Goal: Information Seeking & Learning: Learn about a topic

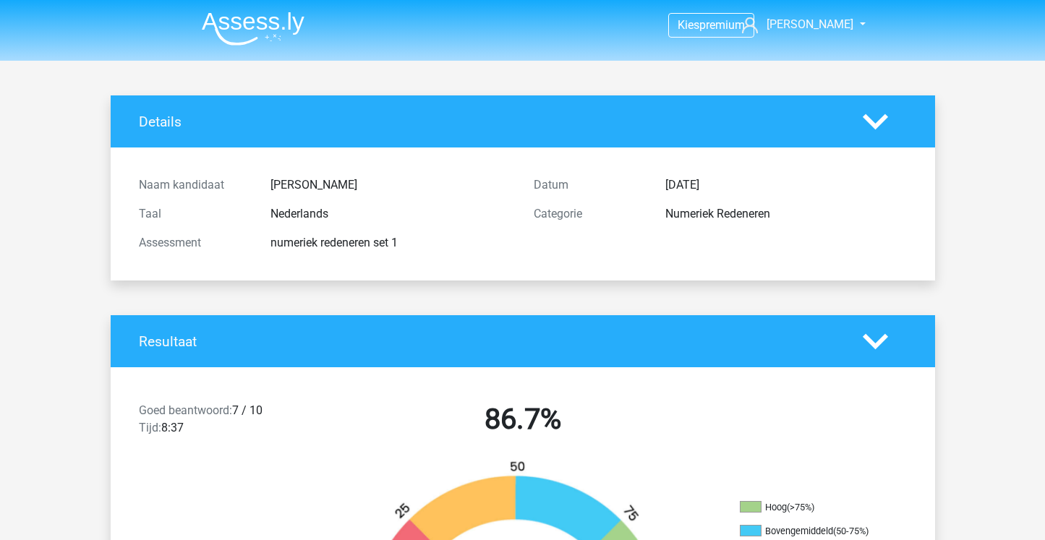
click at [272, 17] on img at bounding box center [253, 29] width 103 height 34
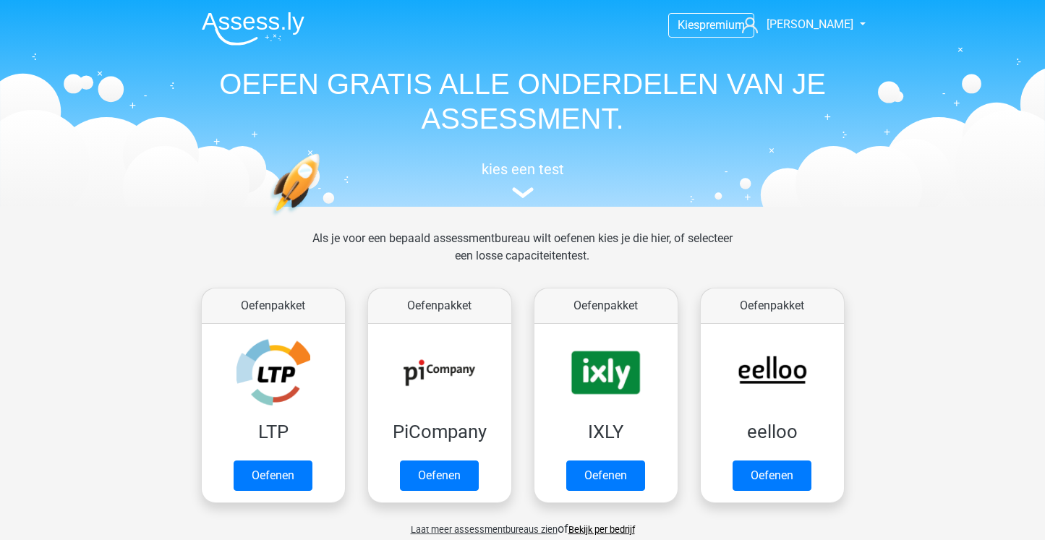
click at [536, 184] on div "kies een test" at bounding box center [522, 177] width 665 height 48
click at [526, 189] on img at bounding box center [523, 192] width 22 height 11
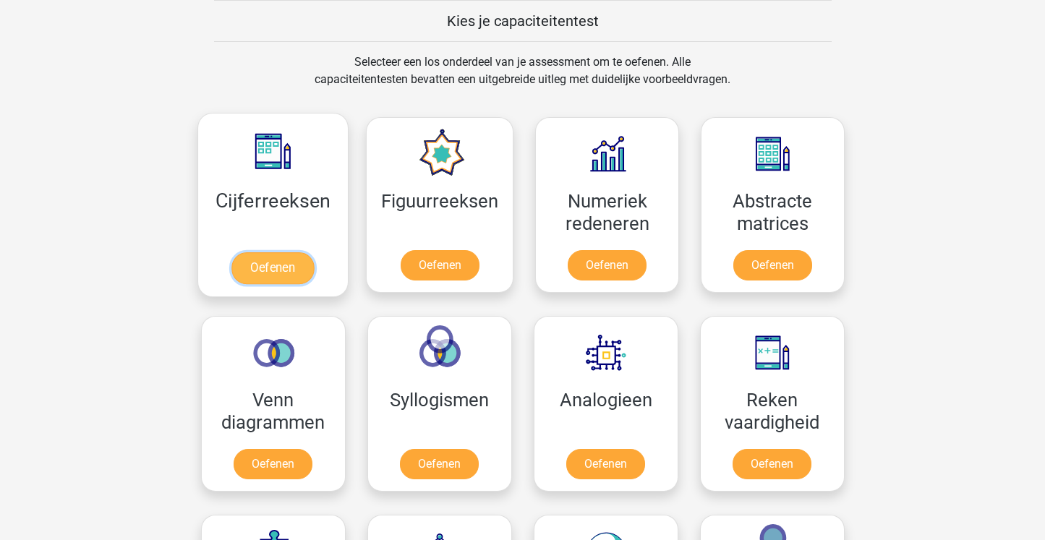
click at [303, 252] on link "Oefenen" at bounding box center [272, 268] width 82 height 32
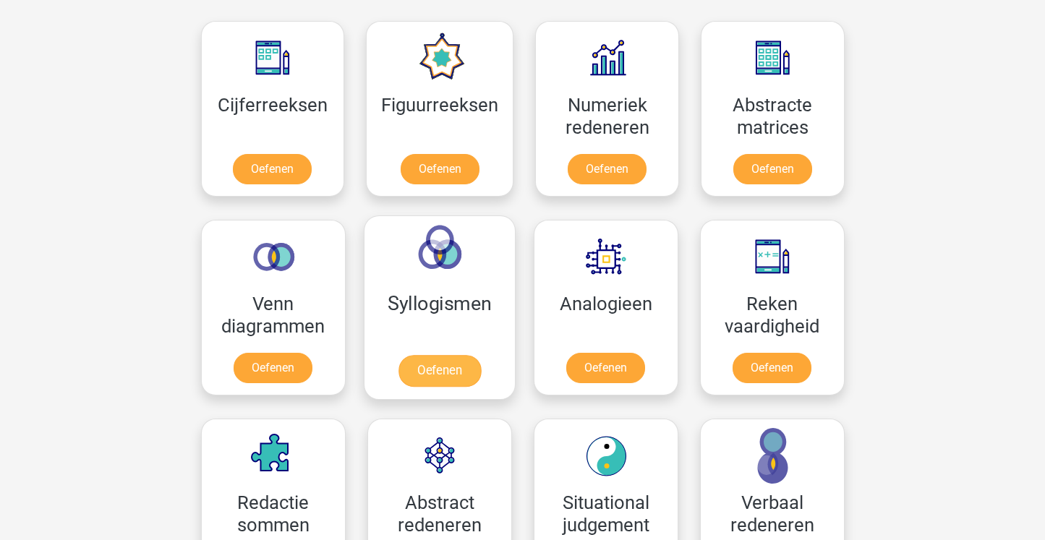
scroll to position [483, 0]
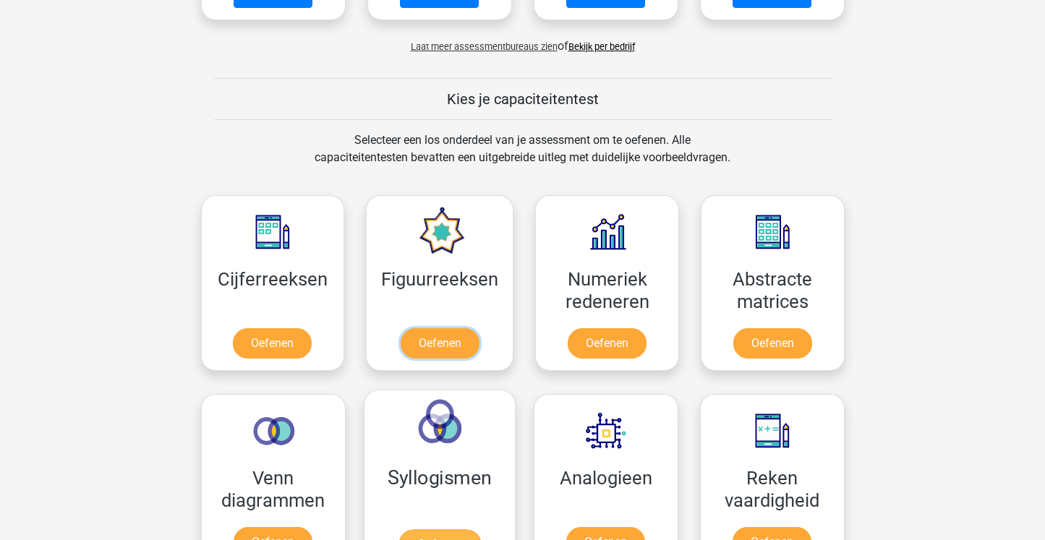
click at [421, 328] on link "Oefenen" at bounding box center [440, 343] width 79 height 30
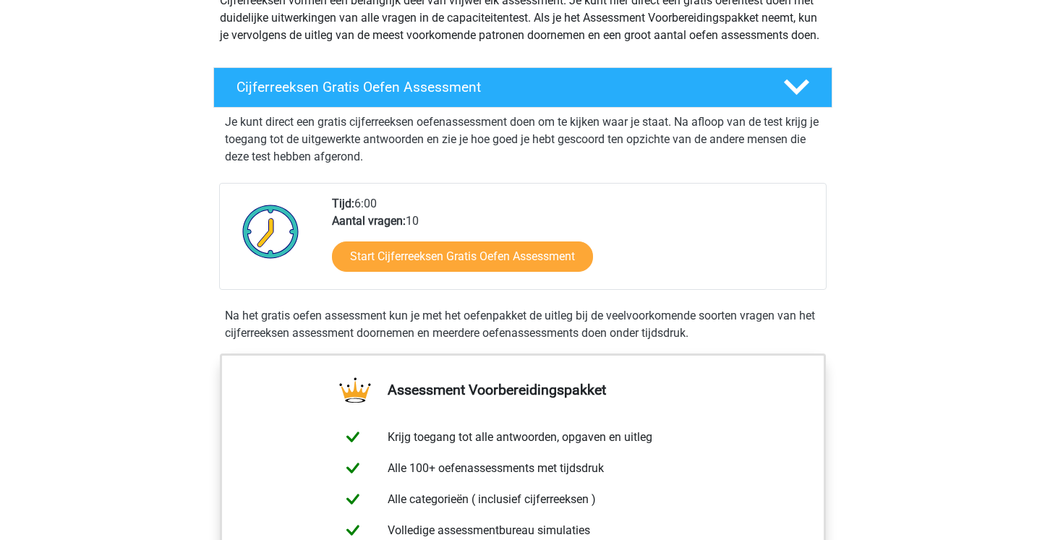
scroll to position [153, 0]
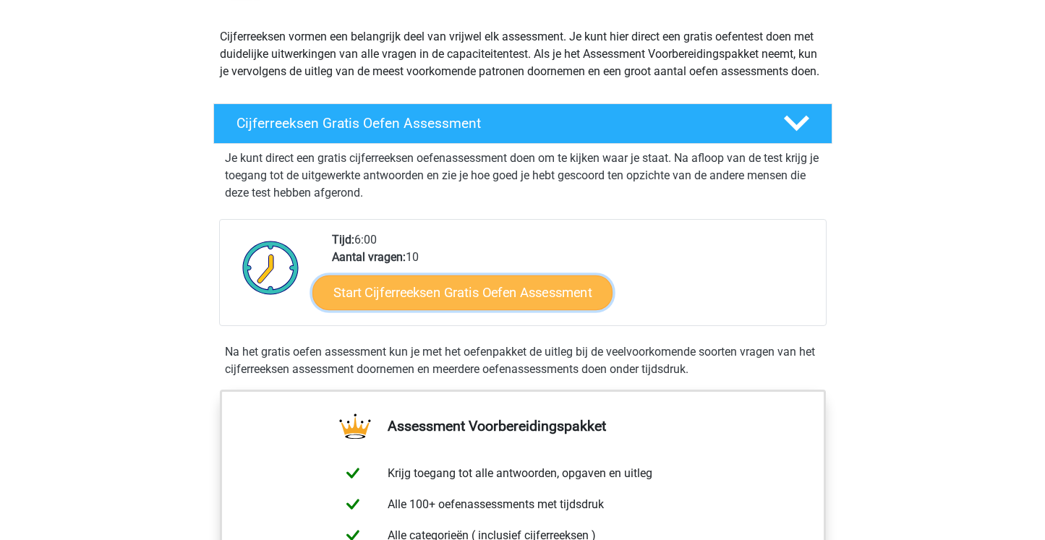
click at [443, 300] on link "Start Cijferreeksen Gratis Oefen Assessment" at bounding box center [462, 292] width 300 height 35
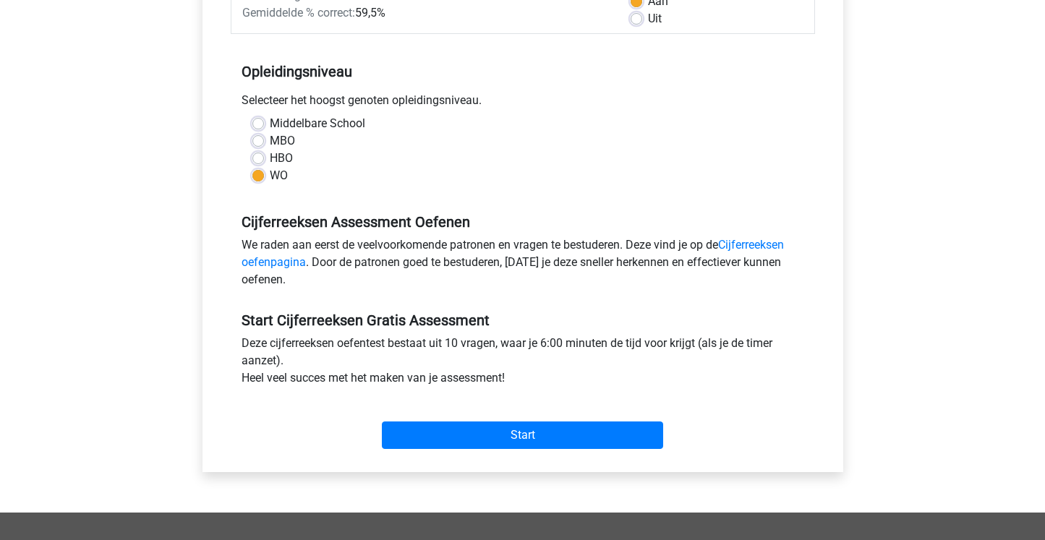
scroll to position [257, 0]
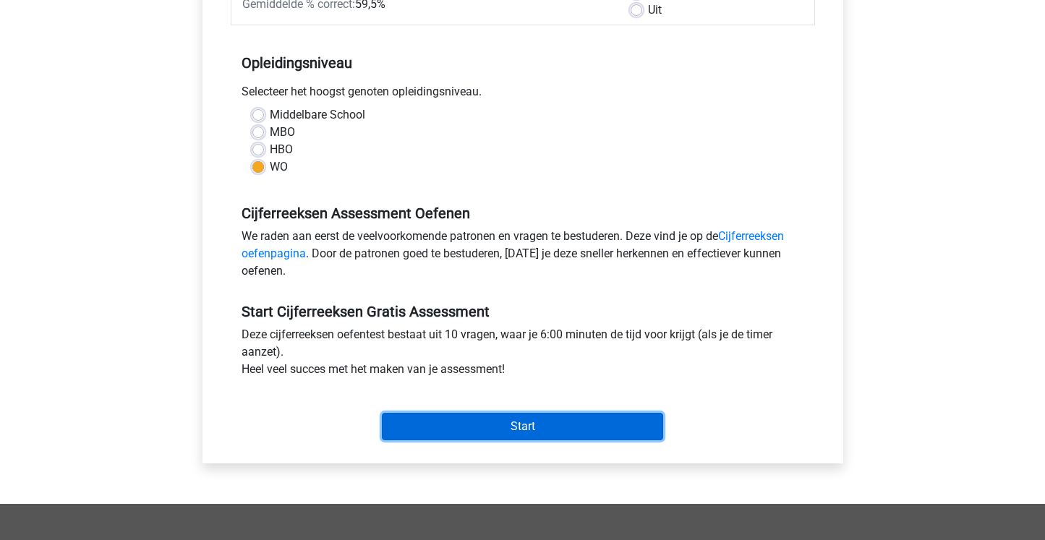
click at [522, 421] on input "Start" at bounding box center [522, 426] width 281 height 27
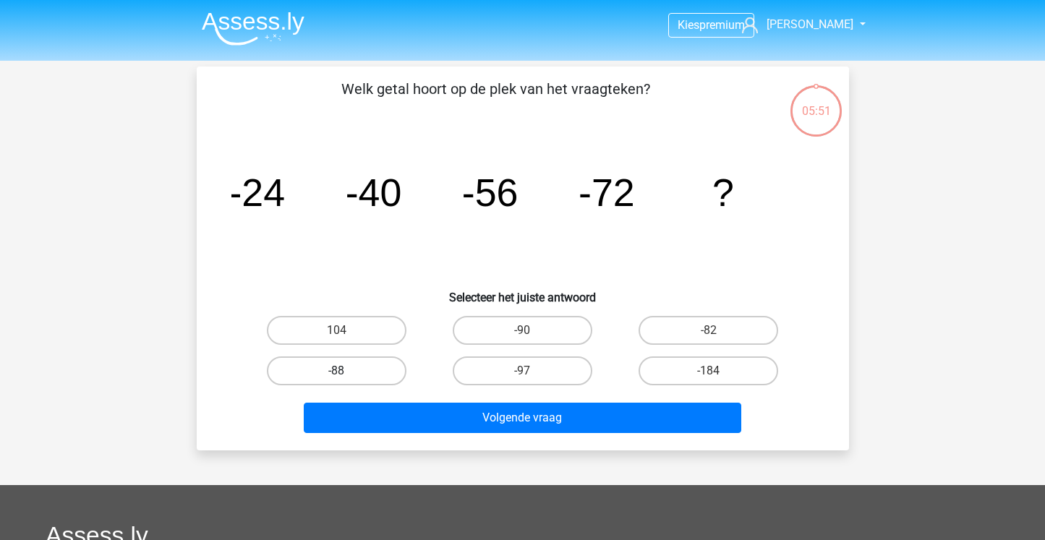
click at [374, 369] on label "-88" at bounding box center [337, 370] width 140 height 29
click at [346, 371] on input "-88" at bounding box center [340, 375] width 9 height 9
radio input "true"
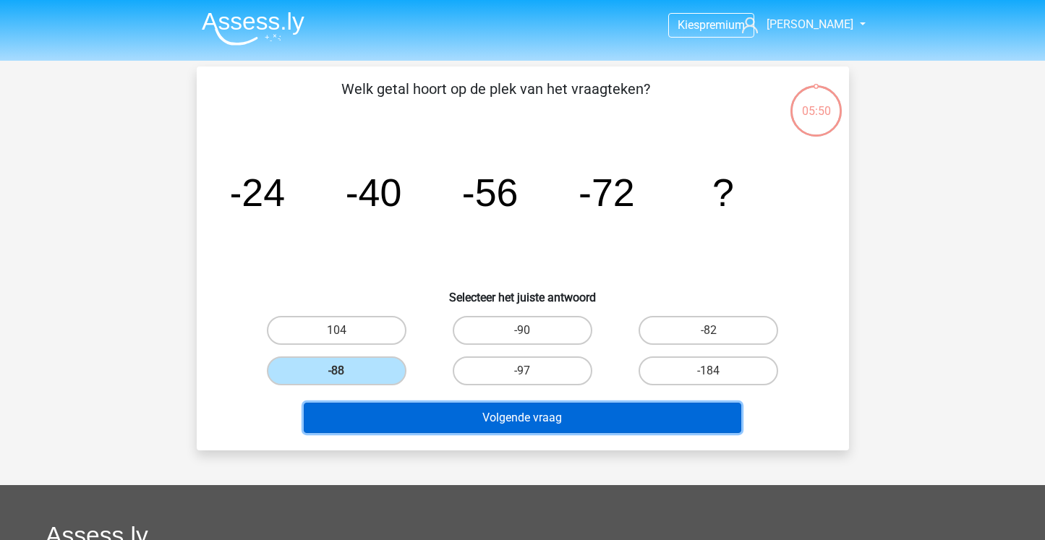
click at [573, 416] on button "Volgende vraag" at bounding box center [522, 418] width 437 height 30
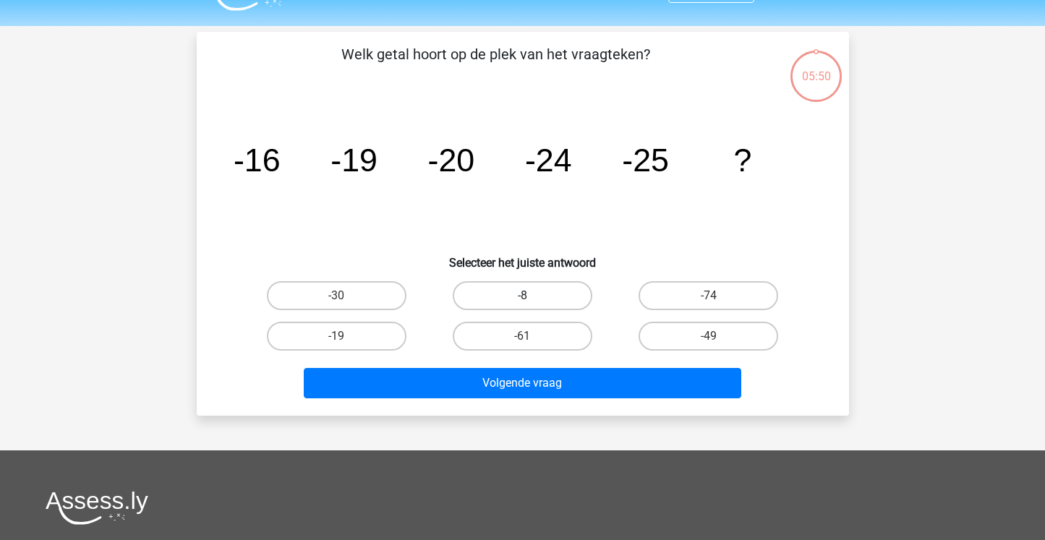
scroll to position [67, 0]
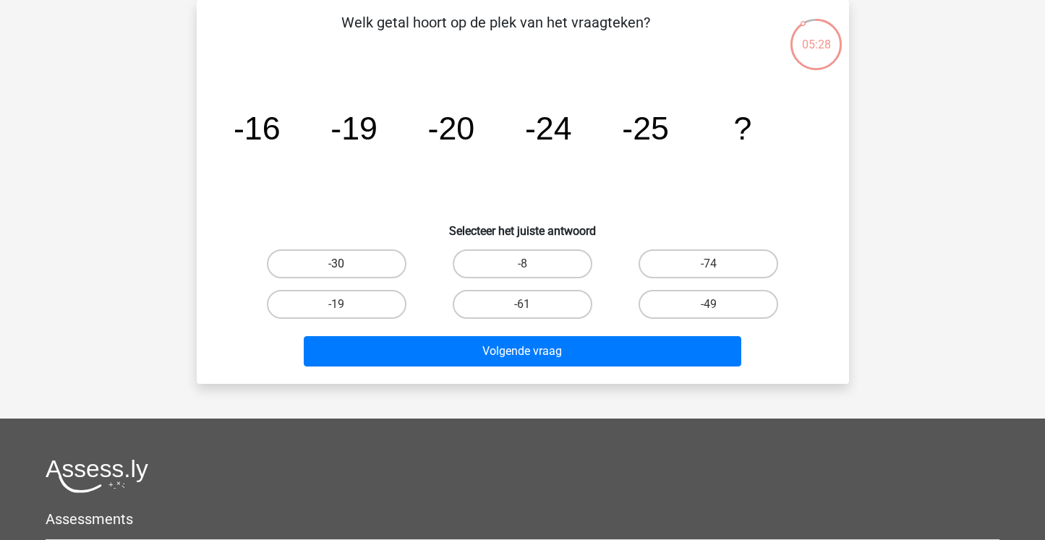
click at [354, 267] on label "-30" at bounding box center [337, 263] width 140 height 29
click at [346, 267] on input "-30" at bounding box center [340, 268] width 9 height 9
radio input "true"
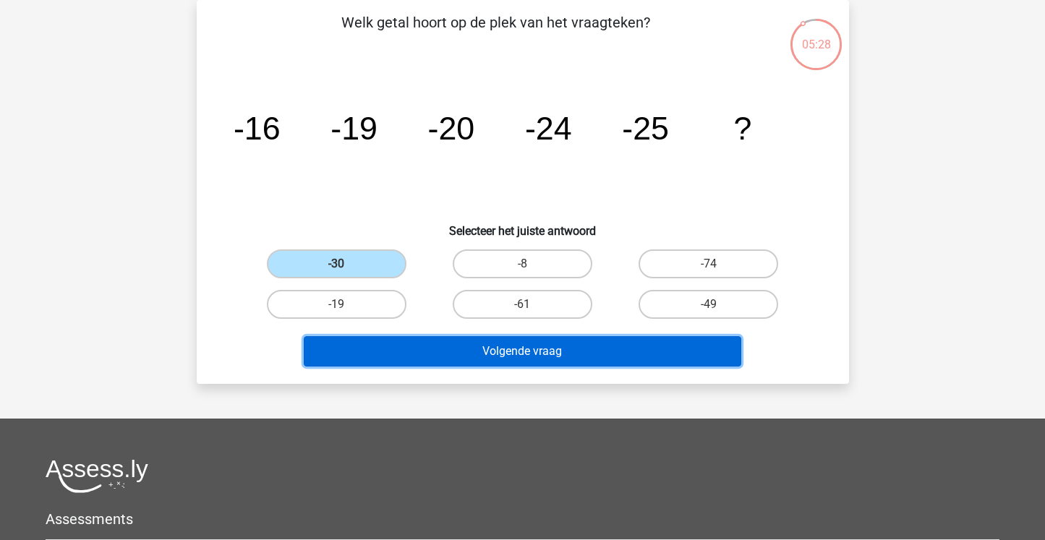
click at [531, 350] on button "Volgende vraag" at bounding box center [522, 351] width 437 height 30
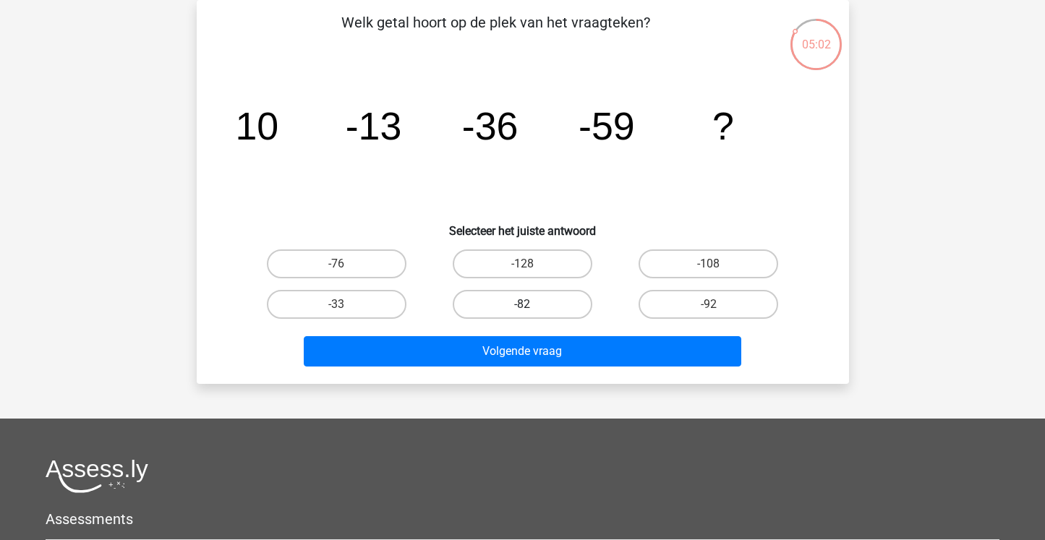
click at [544, 294] on label "-82" at bounding box center [523, 304] width 140 height 29
click at [531, 304] on input "-82" at bounding box center [526, 308] width 9 height 9
radio input "true"
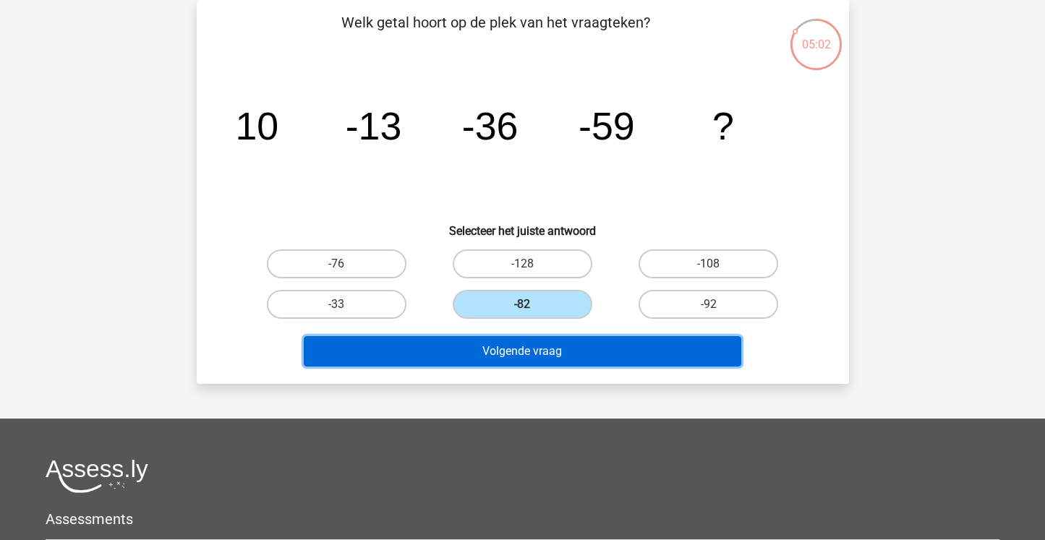
click at [561, 356] on button "Volgende vraag" at bounding box center [522, 351] width 437 height 30
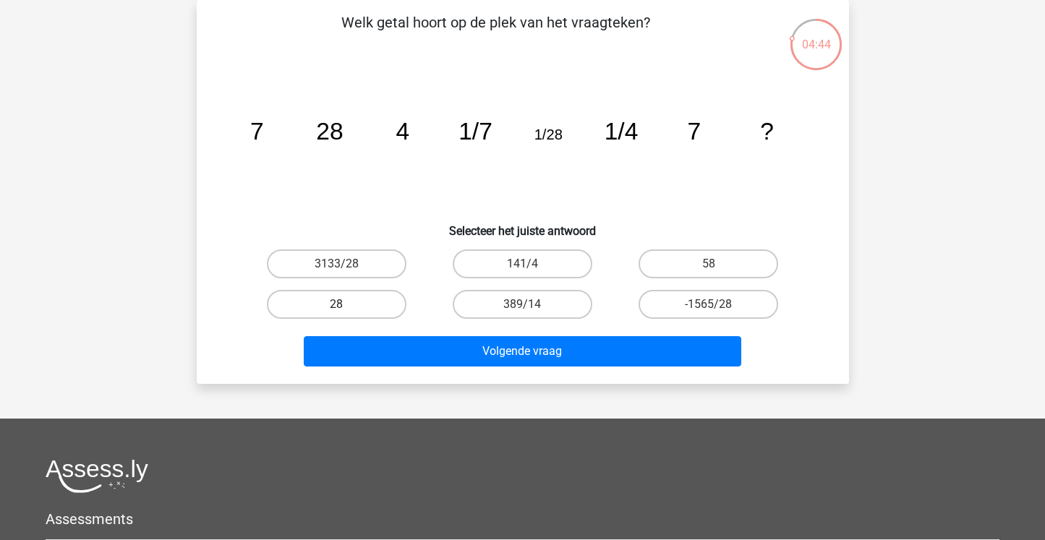
click at [382, 309] on label "28" at bounding box center [337, 304] width 140 height 29
click at [346, 309] on input "28" at bounding box center [340, 308] width 9 height 9
radio input "true"
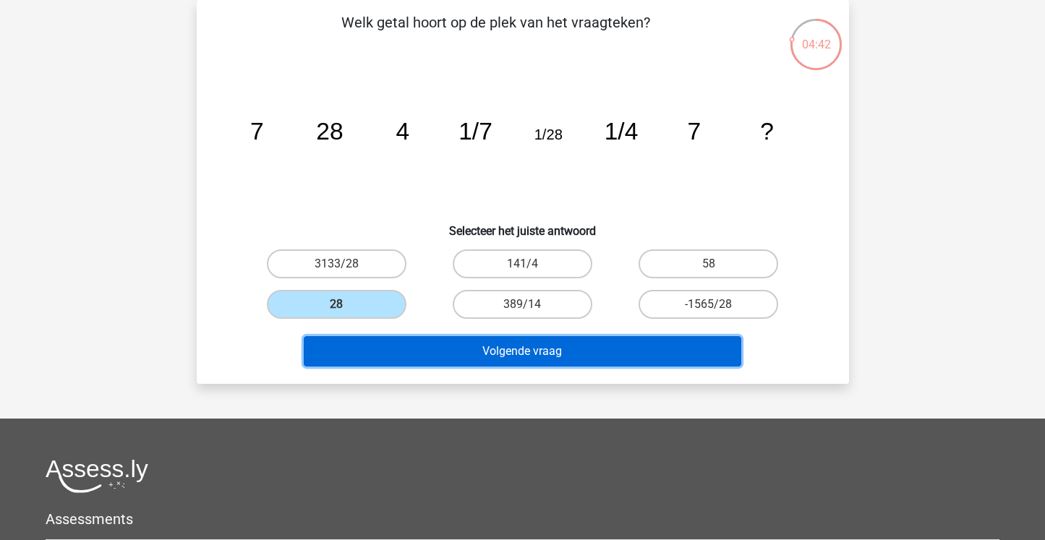
click at [530, 343] on button "Volgende vraag" at bounding box center [522, 351] width 437 height 30
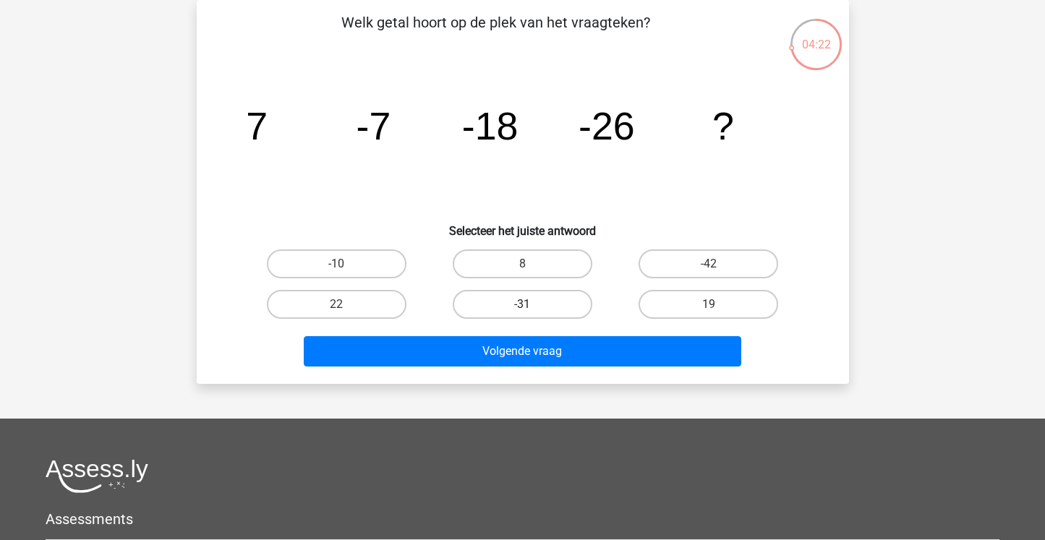
click at [579, 307] on label "-31" at bounding box center [523, 304] width 140 height 29
click at [531, 307] on input "-31" at bounding box center [526, 308] width 9 height 9
radio input "true"
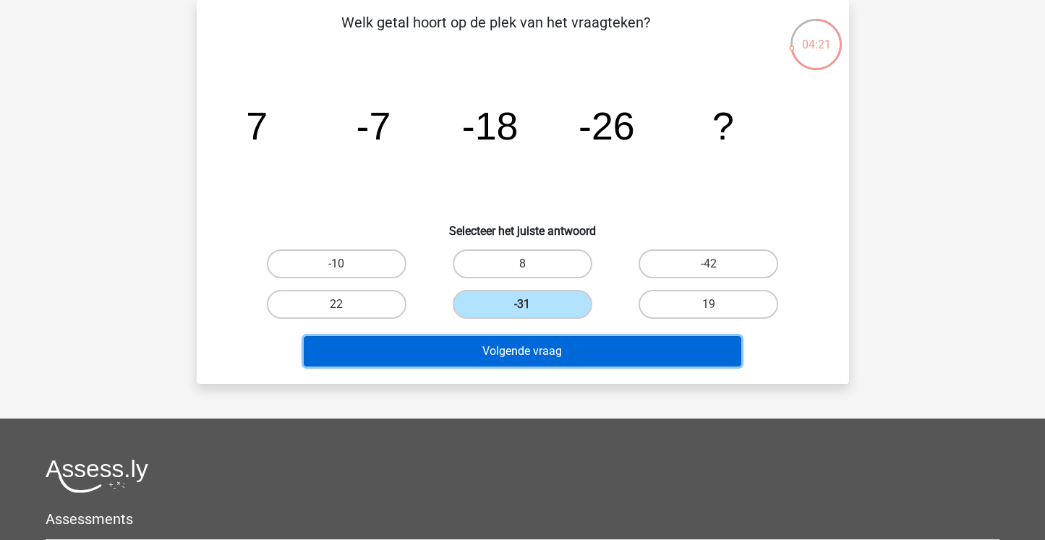
click at [570, 341] on button "Volgende vraag" at bounding box center [522, 351] width 437 height 30
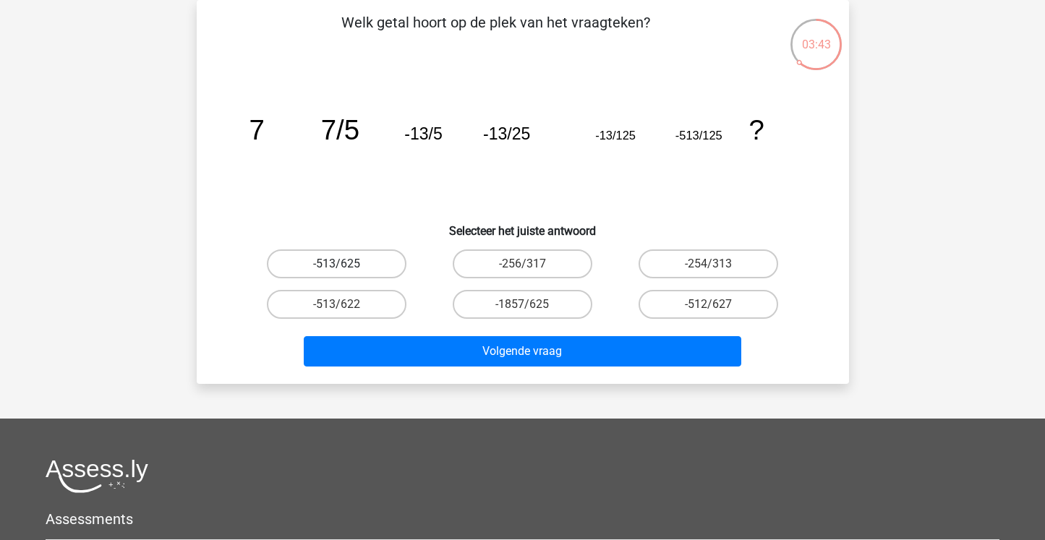
click at [383, 271] on label "-513/625" at bounding box center [337, 263] width 140 height 29
click at [346, 271] on input "-513/625" at bounding box center [340, 268] width 9 height 9
radio input "true"
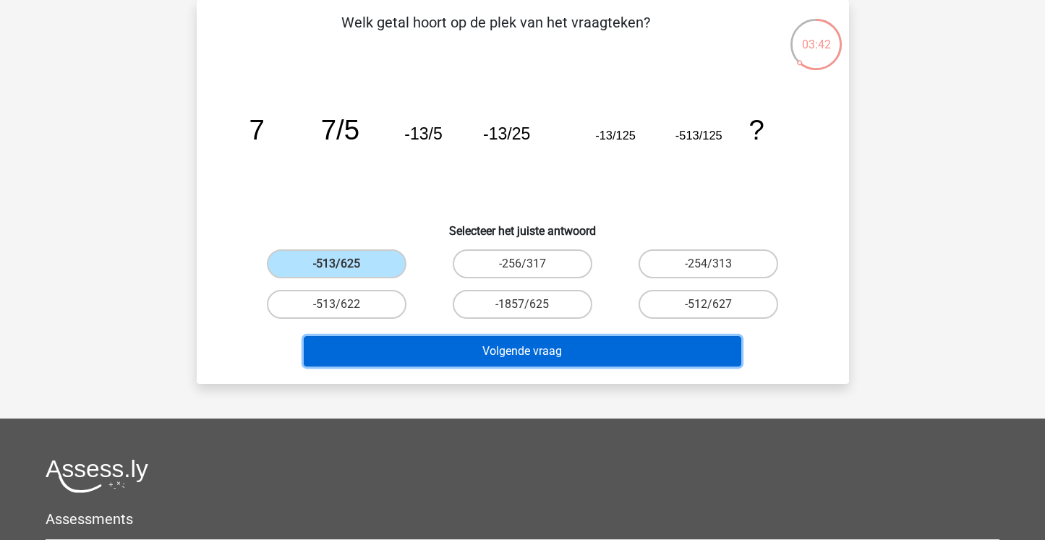
click at [548, 355] on button "Volgende vraag" at bounding box center [522, 351] width 437 height 30
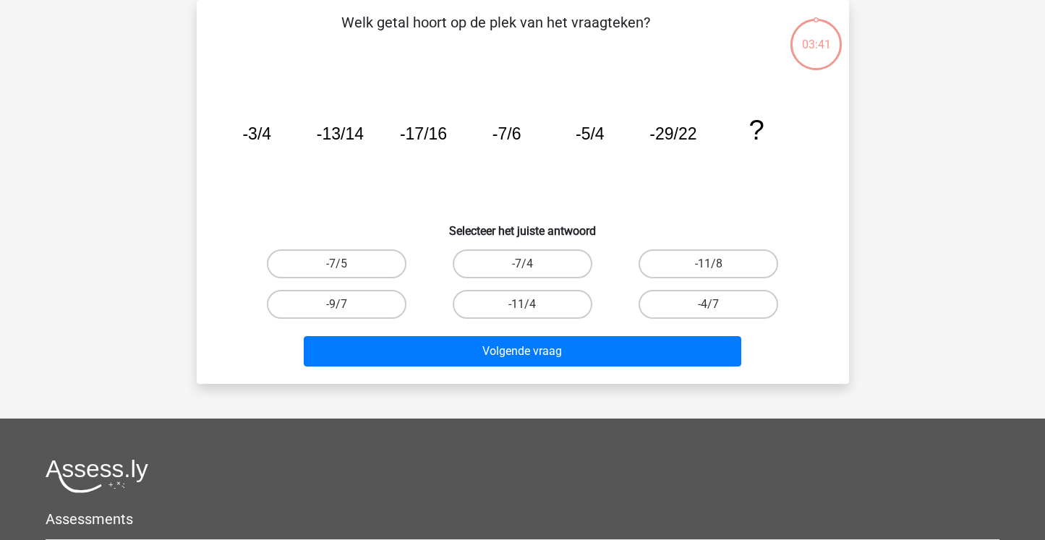
scroll to position [0, 0]
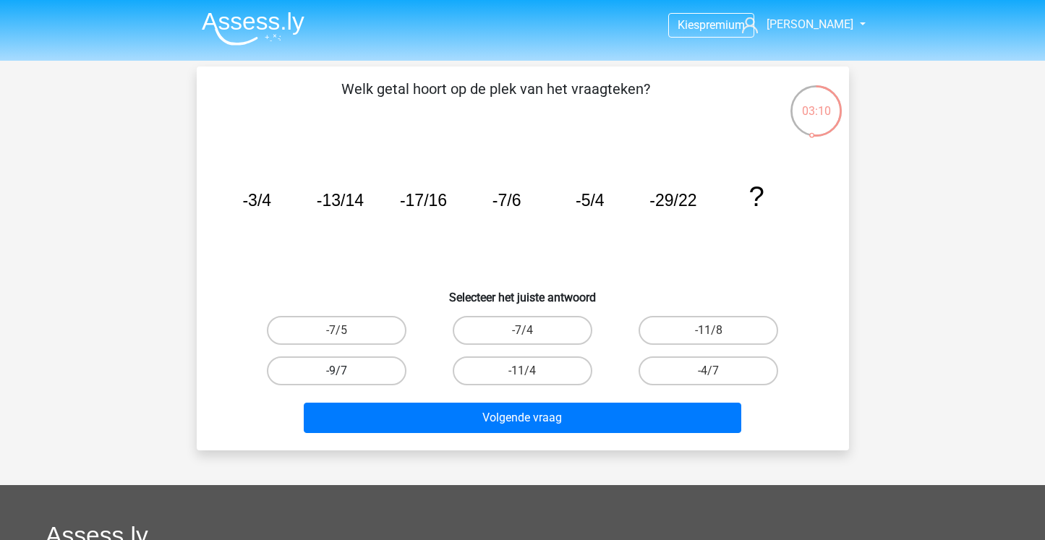
click at [398, 361] on label "-9/7" at bounding box center [337, 370] width 140 height 29
click at [346, 371] on input "-9/7" at bounding box center [340, 375] width 9 height 9
radio input "true"
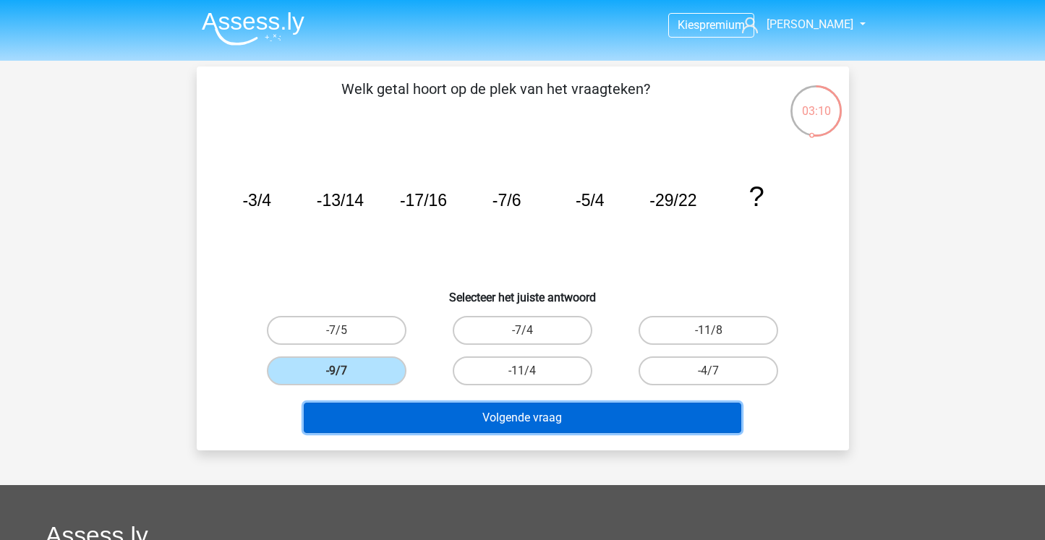
click at [416, 413] on button "Volgende vraag" at bounding box center [522, 418] width 437 height 30
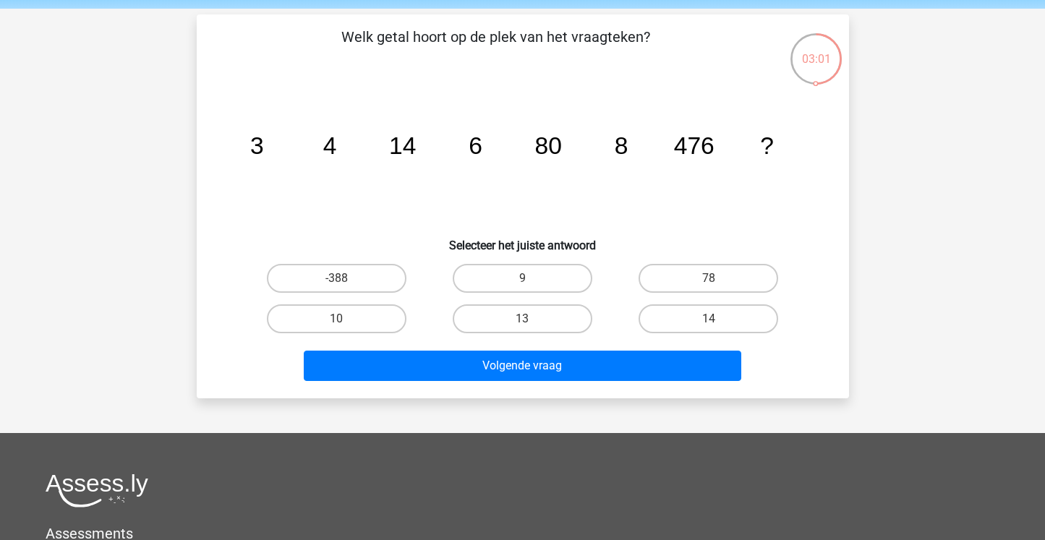
scroll to position [43, 0]
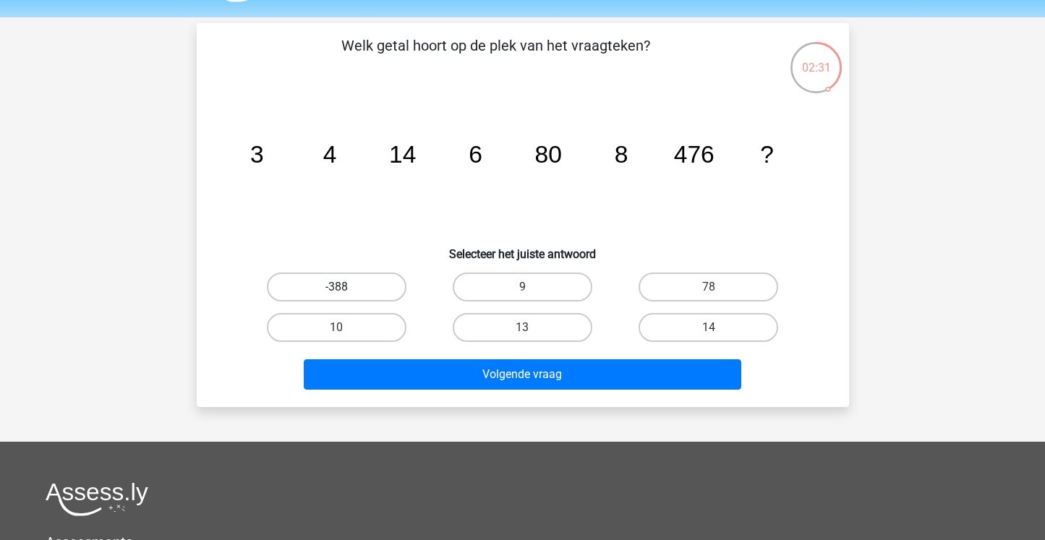
click at [366, 296] on label "-388" at bounding box center [337, 287] width 140 height 29
click at [346, 296] on input "-388" at bounding box center [340, 291] width 9 height 9
radio input "true"
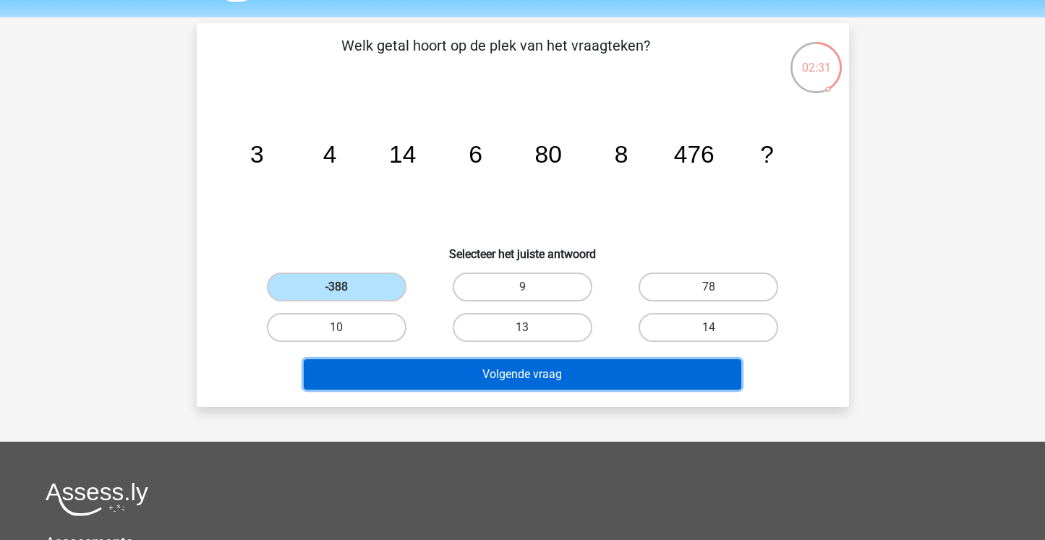
click at [373, 381] on button "Volgende vraag" at bounding box center [522, 374] width 437 height 30
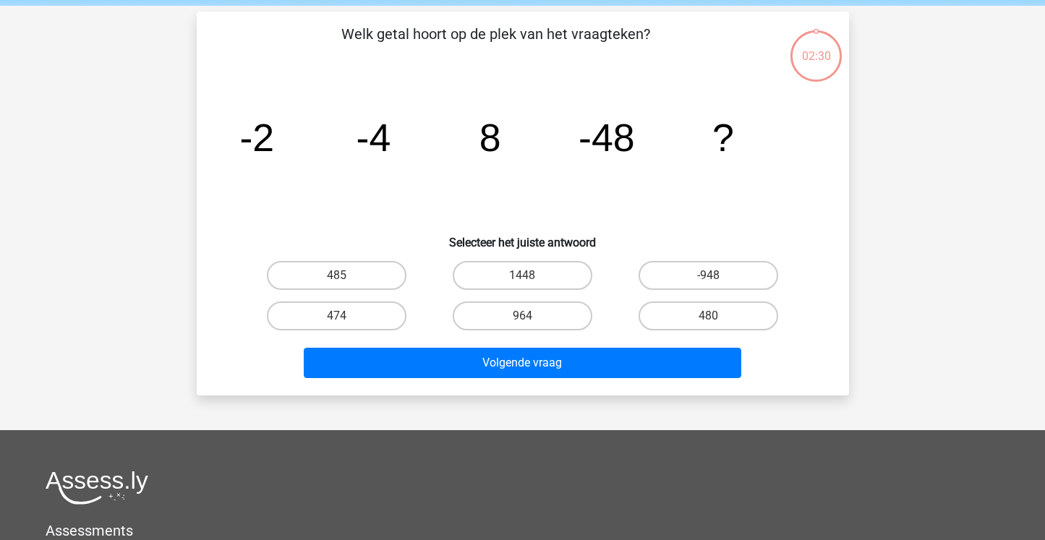
scroll to position [67, 0]
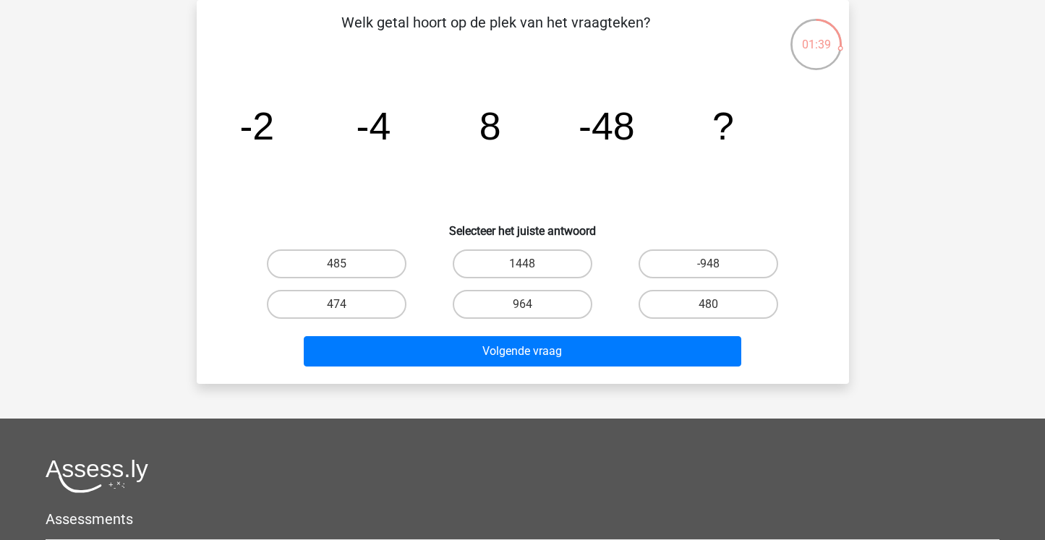
click at [526, 310] on input "964" at bounding box center [526, 308] width 9 height 9
radio input "true"
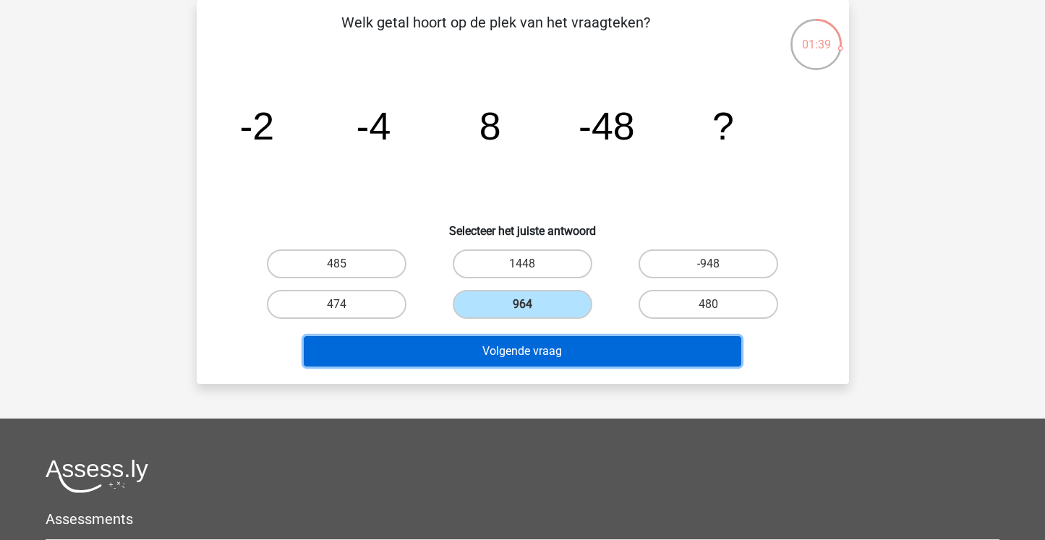
click at [520, 356] on button "Volgende vraag" at bounding box center [522, 351] width 437 height 30
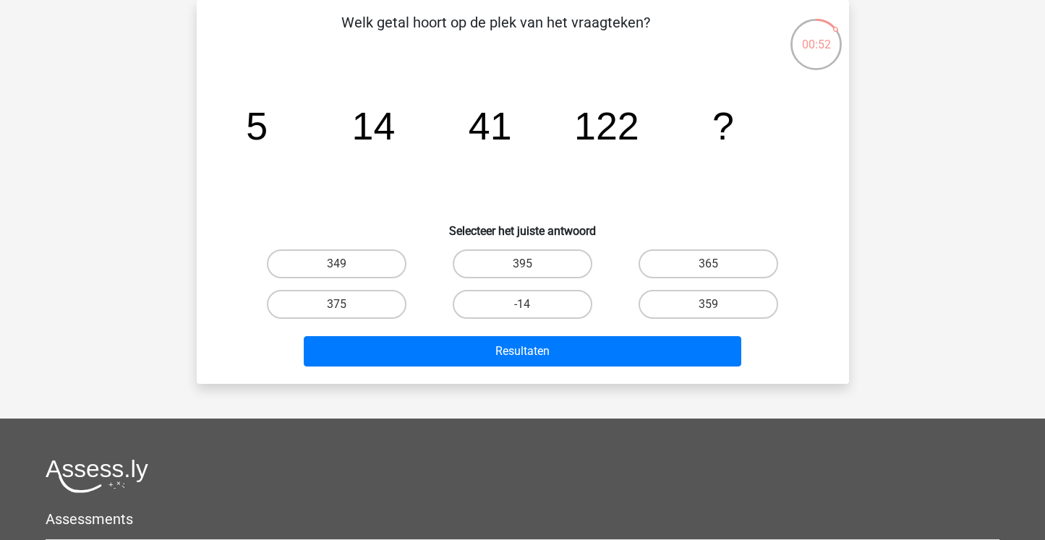
click at [756, 284] on div "359" at bounding box center [708, 304] width 186 height 40
click at [757, 272] on label "365" at bounding box center [708, 263] width 140 height 29
click at [718, 272] on input "365" at bounding box center [712, 268] width 9 height 9
radio input "true"
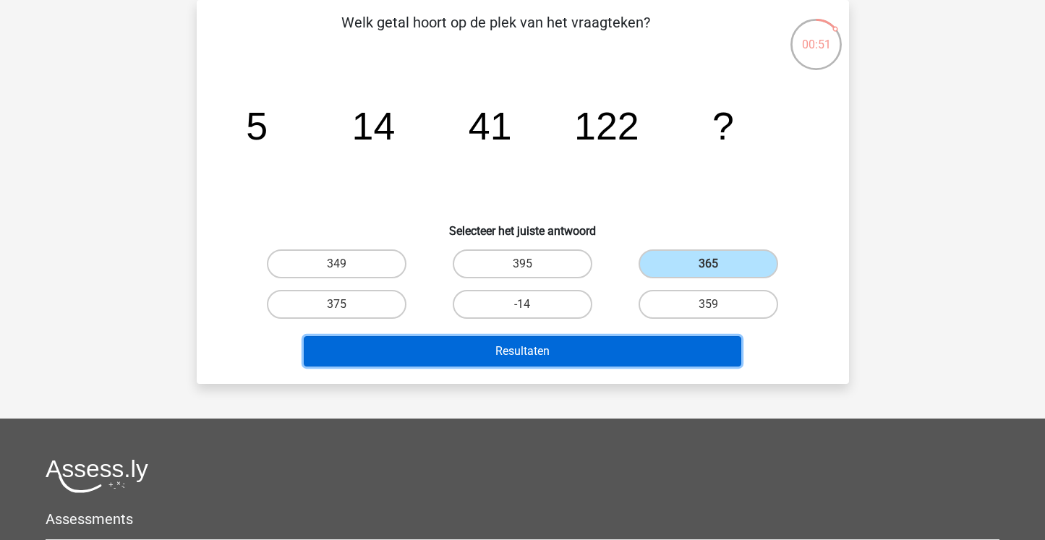
click at [683, 346] on button "Resultaten" at bounding box center [522, 351] width 437 height 30
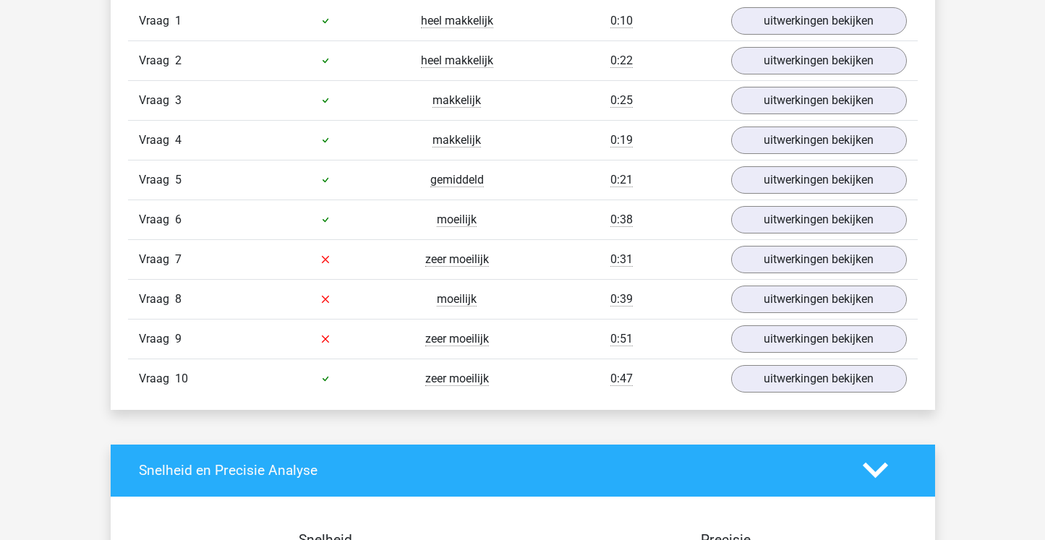
scroll to position [1253, 0]
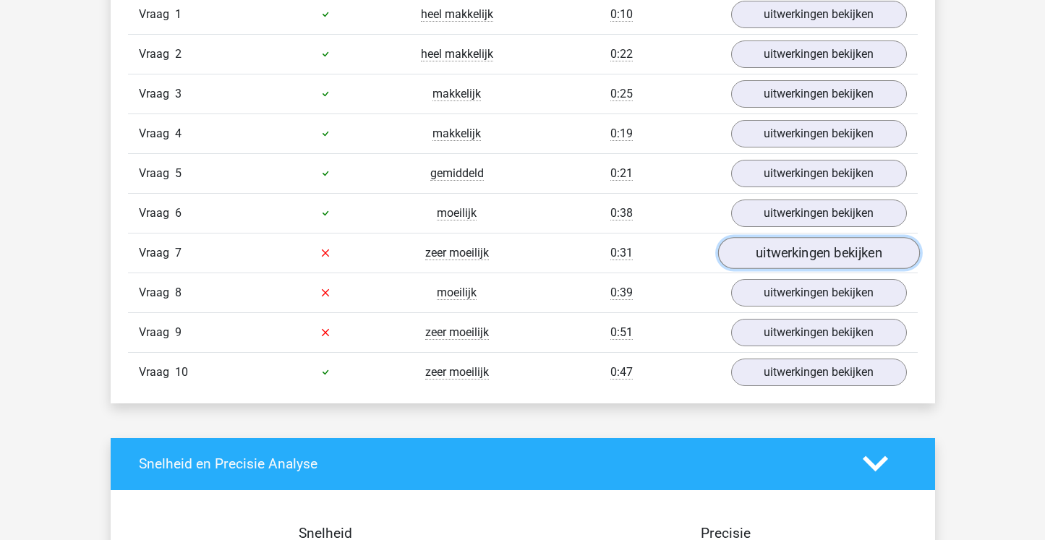
click at [776, 249] on link "uitwerkingen bekijken" at bounding box center [818, 253] width 202 height 32
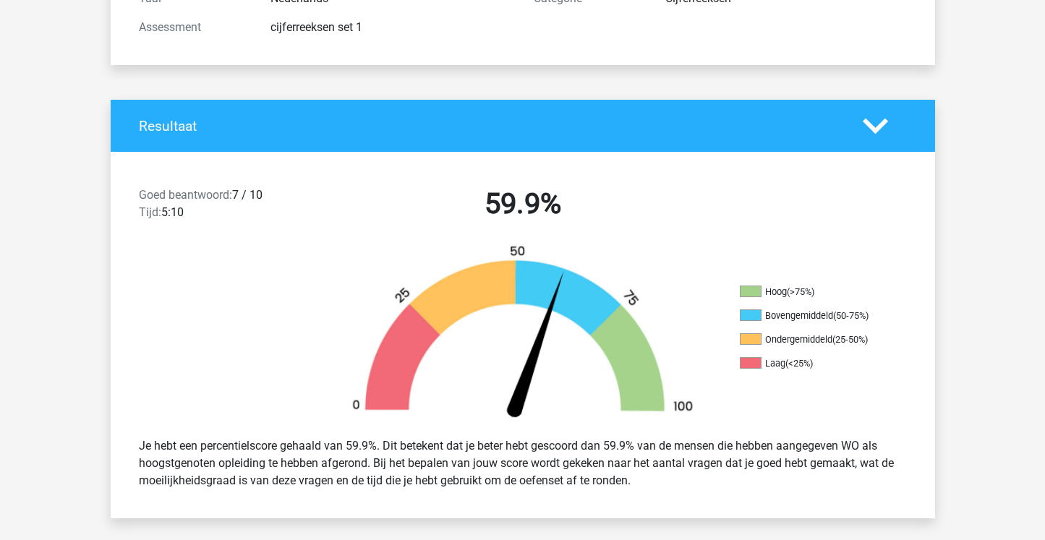
scroll to position [0, 0]
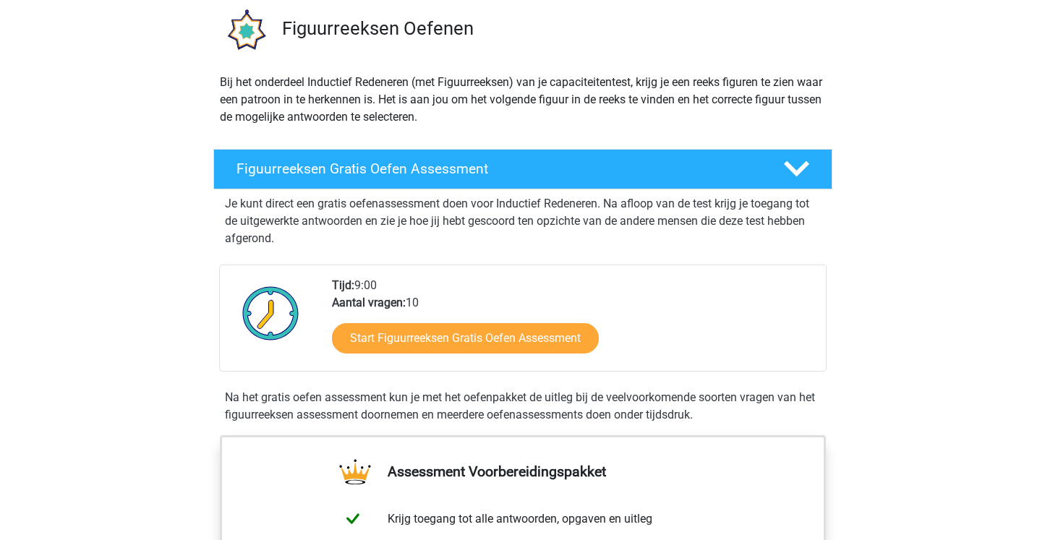
scroll to position [177, 0]
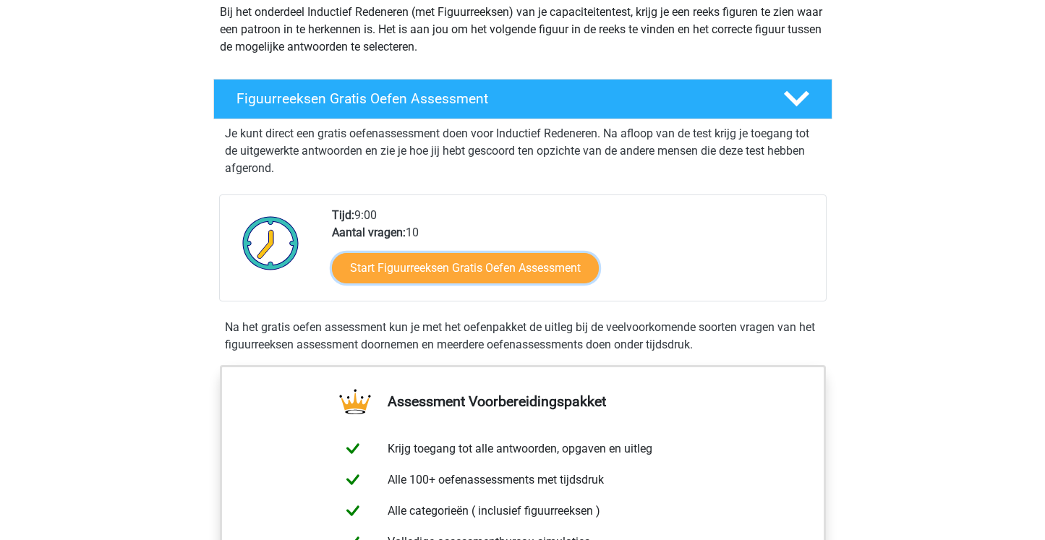
click at [421, 272] on link "Start Figuurreeksen Gratis Oefen Assessment" at bounding box center [465, 268] width 267 height 30
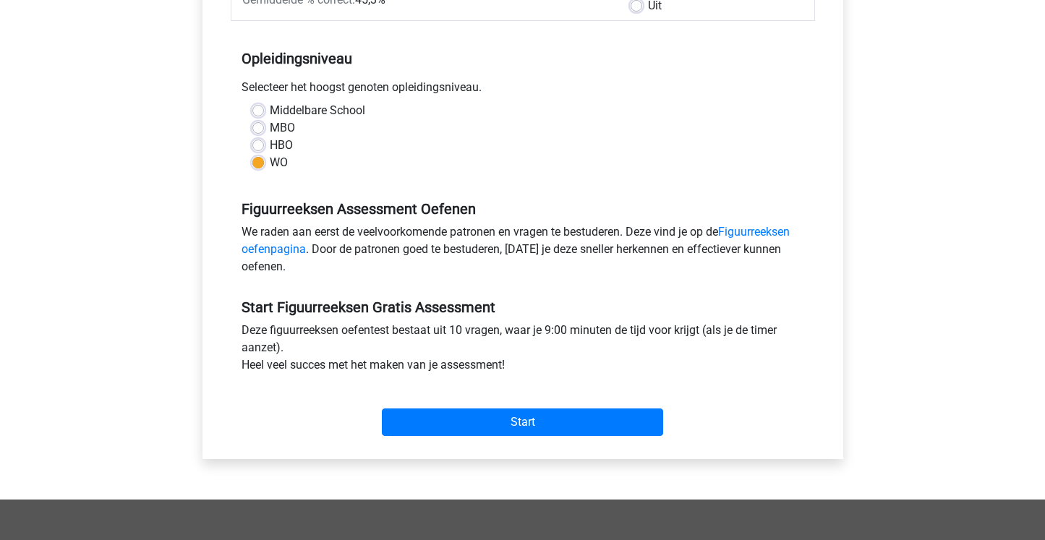
scroll to position [275, 0]
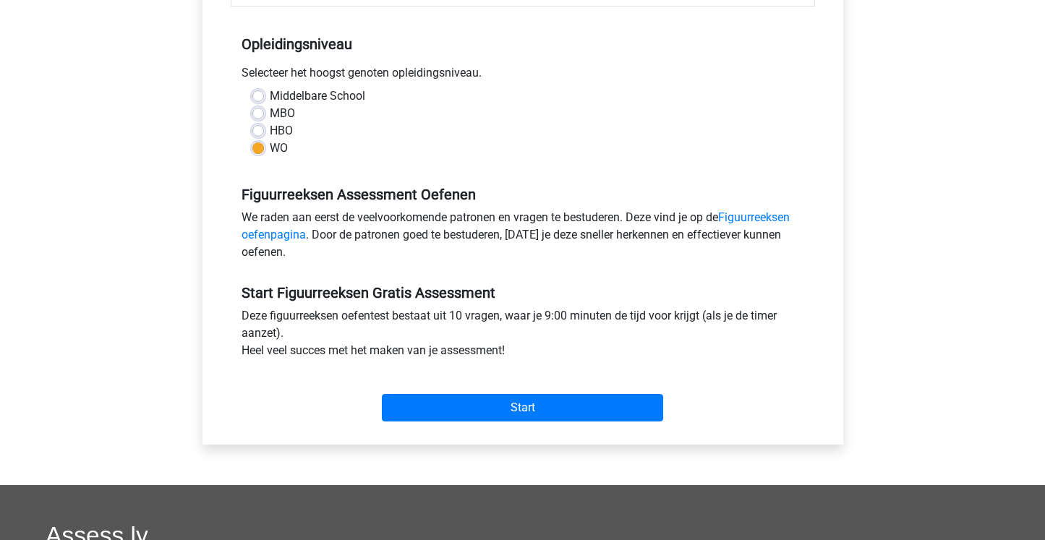
click at [500, 388] on div "Start" at bounding box center [523, 396] width 584 height 51
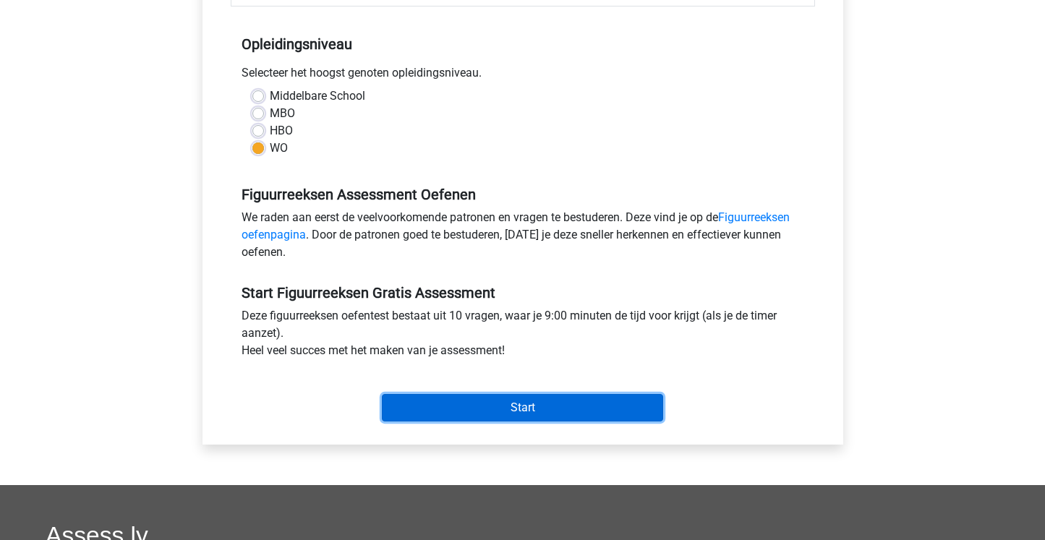
click at [496, 406] on input "Start" at bounding box center [522, 407] width 281 height 27
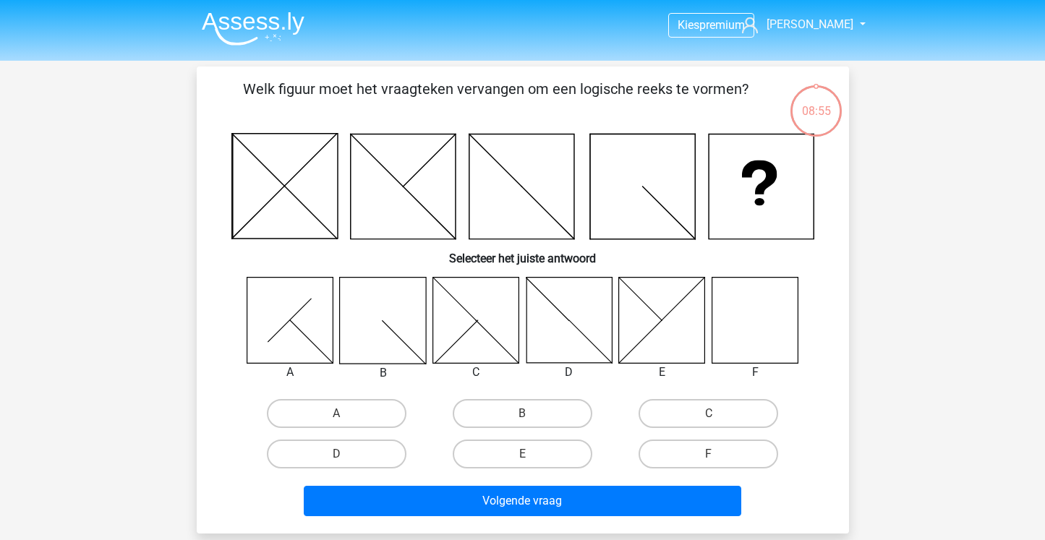
scroll to position [7, 0]
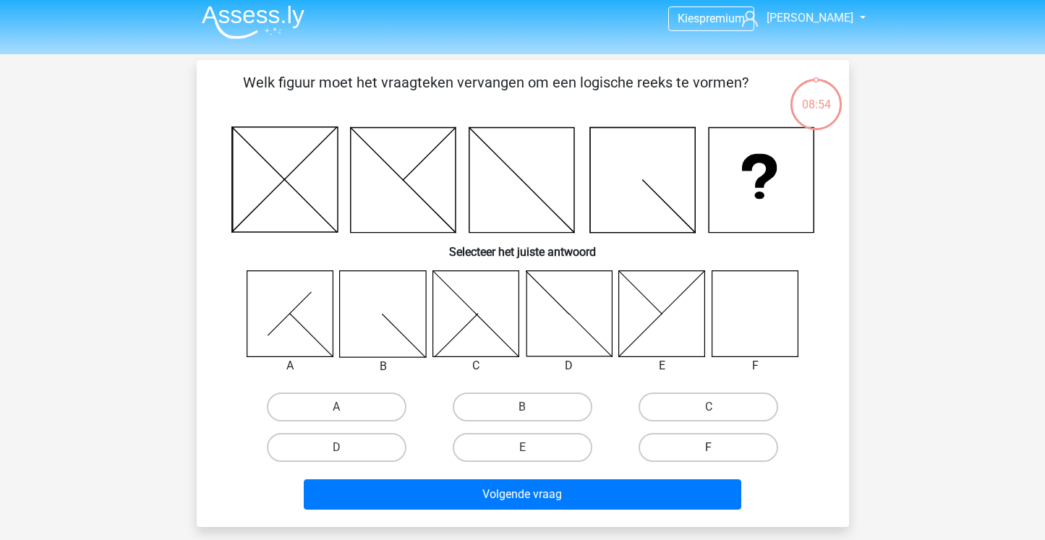
click at [730, 446] on label "F" at bounding box center [708, 447] width 140 height 29
click at [718, 448] on input "F" at bounding box center [712, 452] width 9 height 9
radio input "true"
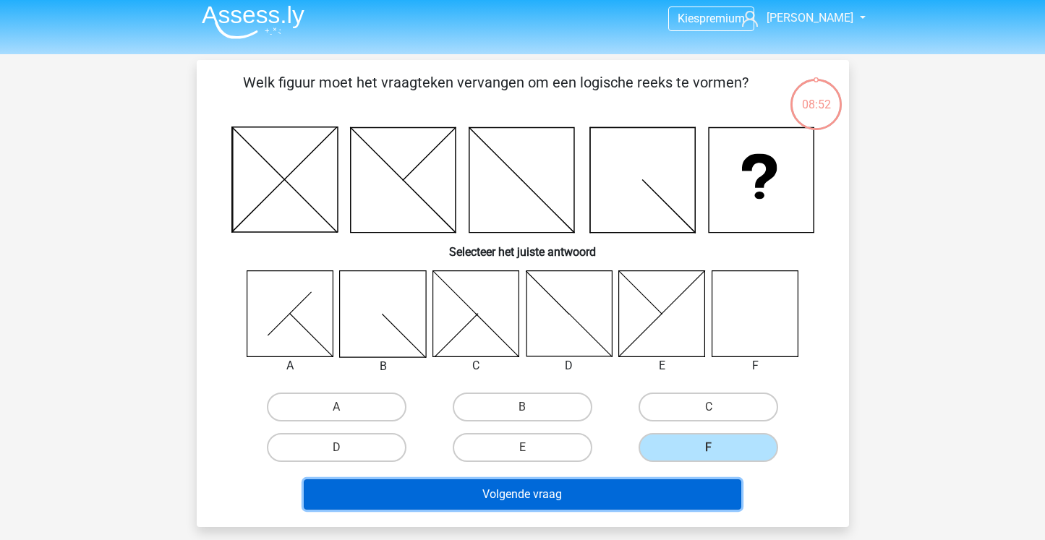
click at [566, 482] on button "Volgende vraag" at bounding box center [522, 494] width 437 height 30
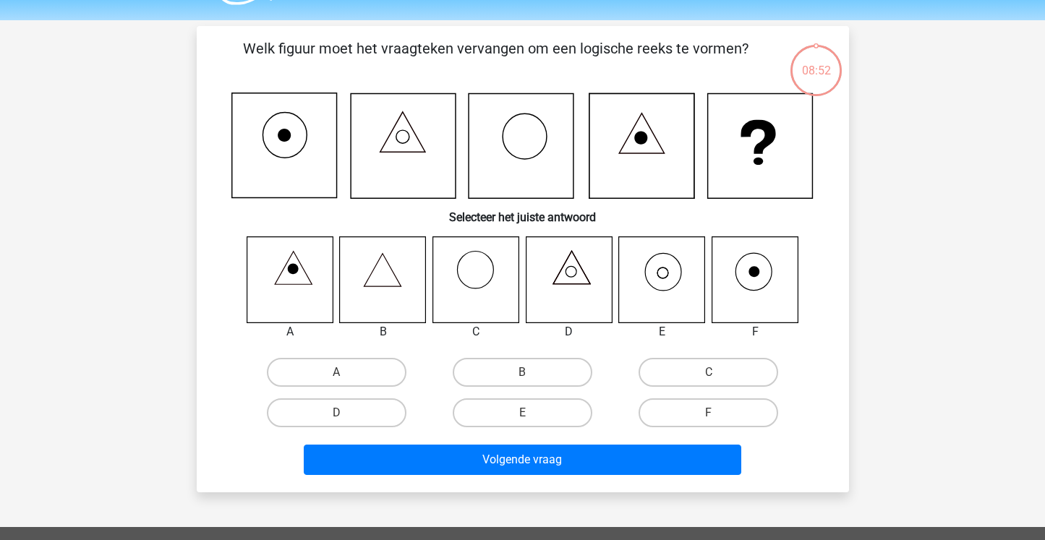
scroll to position [67, 0]
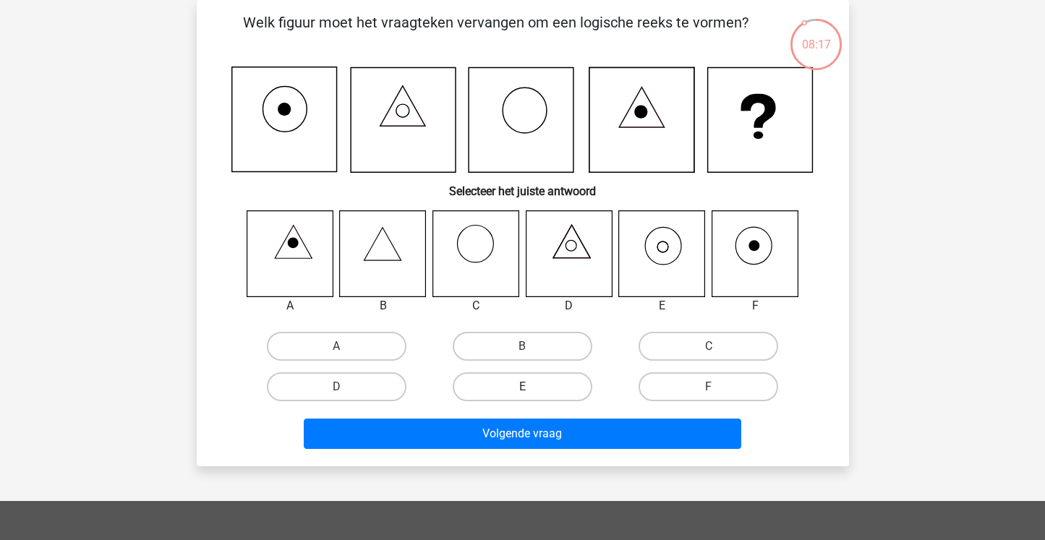
click at [483, 390] on label "E" at bounding box center [523, 386] width 140 height 29
click at [522, 390] on input "E" at bounding box center [526, 391] width 9 height 9
radio input "true"
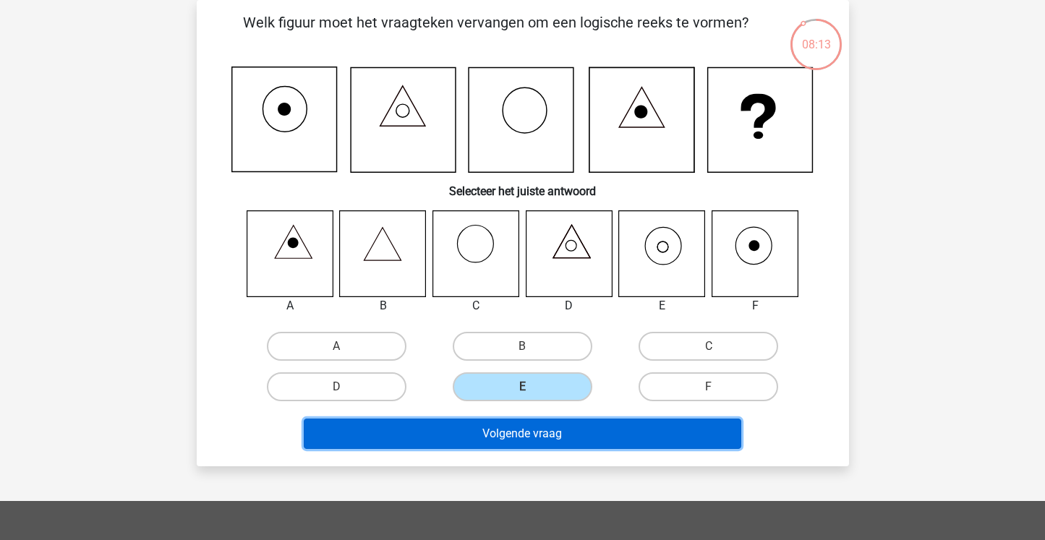
click at [505, 431] on button "Volgende vraag" at bounding box center [522, 434] width 437 height 30
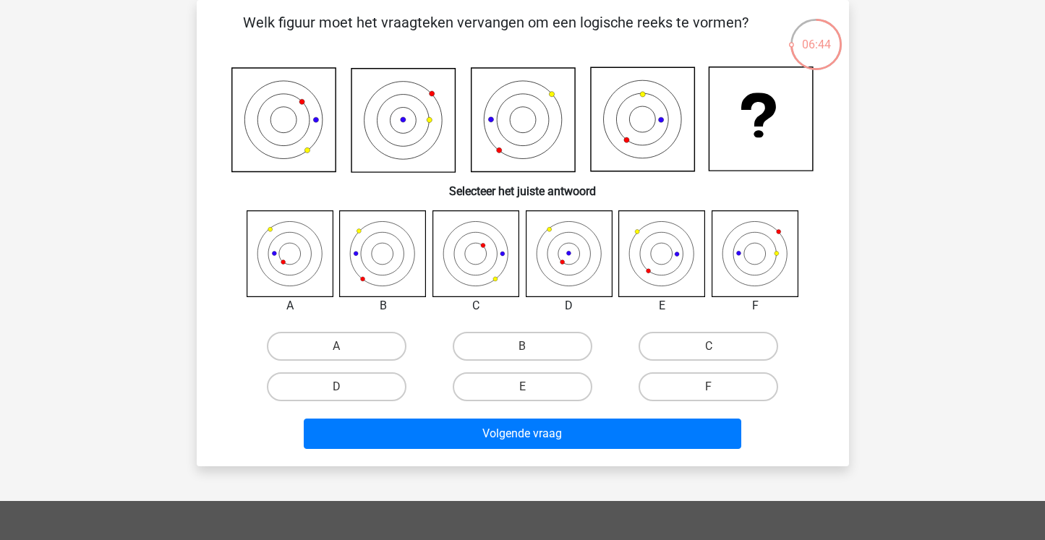
click at [354, 260] on icon at bounding box center [383, 253] width 86 height 86
click at [555, 346] on label "B" at bounding box center [523, 346] width 140 height 29
click at [531, 346] on input "B" at bounding box center [526, 350] width 9 height 9
radio input "true"
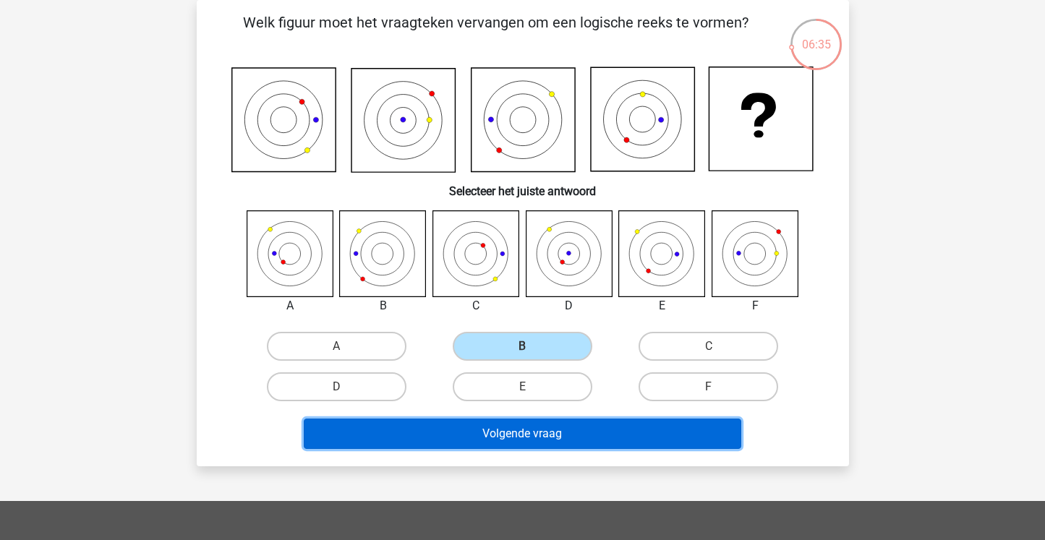
click at [532, 446] on button "Volgende vraag" at bounding box center [522, 434] width 437 height 30
